Goal: Register for event/course

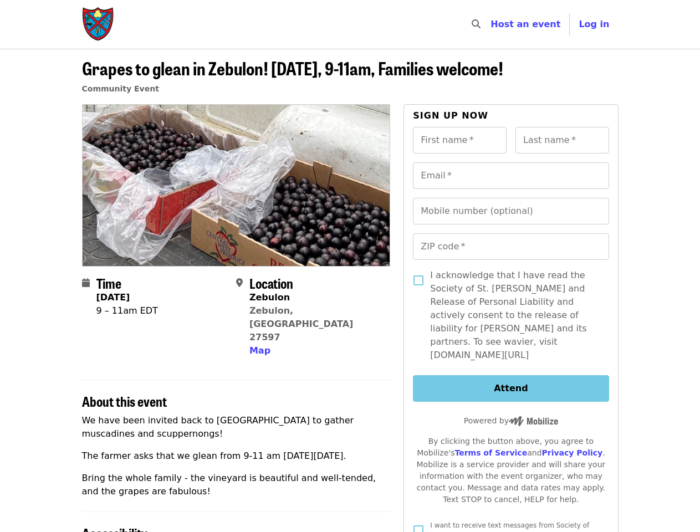
click at [350, 266] on div at bounding box center [236, 185] width 309 height 162
click at [481, 24] on icon "search icon" at bounding box center [476, 24] width 9 height 11
click at [597, 24] on span "Log in" at bounding box center [594, 24] width 30 height 11
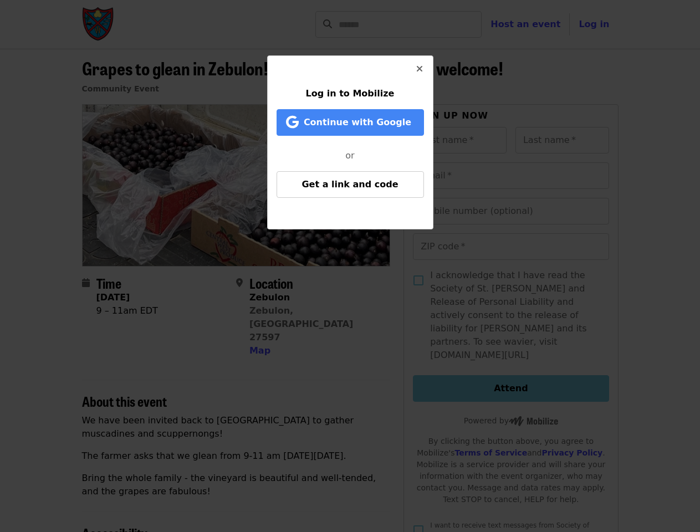
click at [258, 324] on div "Log in to Mobilize Continue with Google or Get a link and code" at bounding box center [350, 266] width 700 height 532
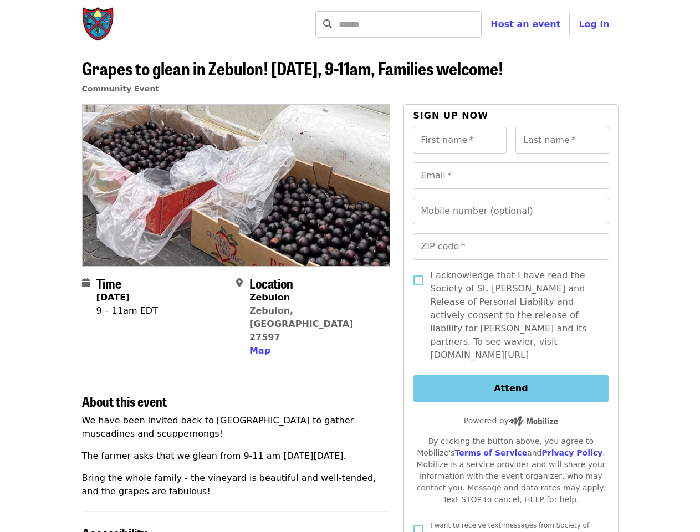
click at [459, 140] on input "First name   *" at bounding box center [460, 140] width 94 height 27
click at [562, 140] on input "Last name   *" at bounding box center [562, 140] width 94 height 27
click at [510, 176] on input "Email   *" at bounding box center [511, 175] width 196 height 27
click at [510, 211] on input "Mobile number (optional)" at bounding box center [511, 211] width 196 height 27
click at [510, 247] on input "ZIP code   *" at bounding box center [511, 246] width 196 height 27
